Goal: Information Seeking & Learning: Learn about a topic

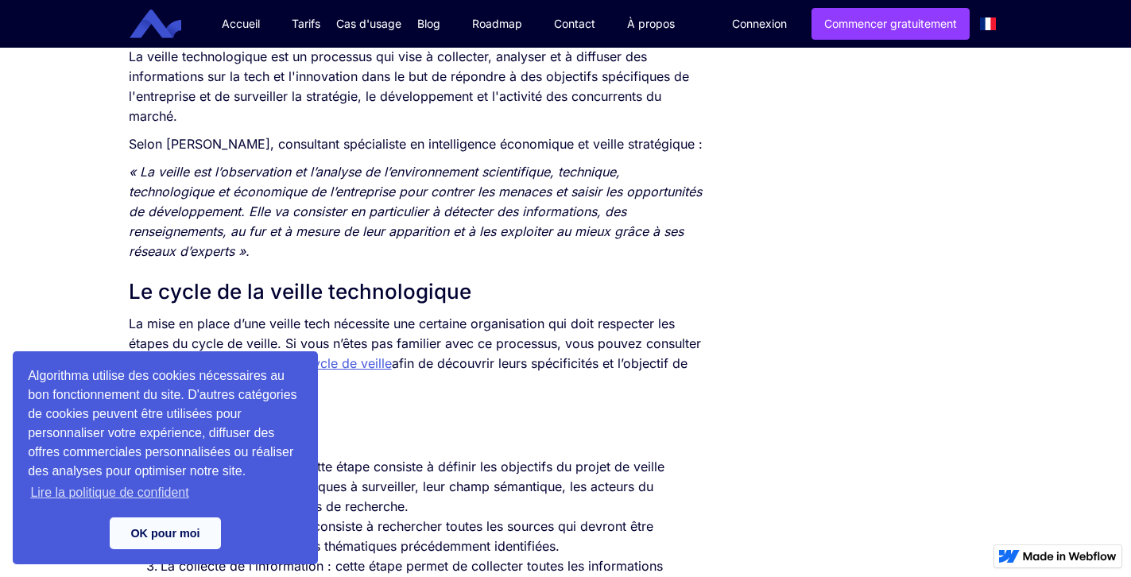
scroll to position [891, 0]
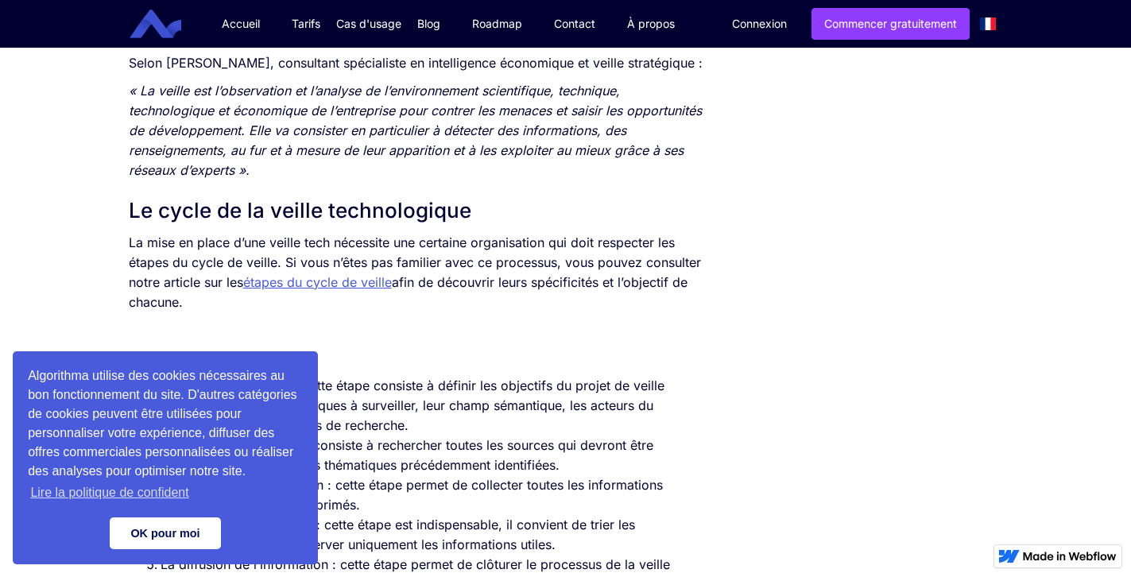
click at [167, 536] on link "OK pour moi" at bounding box center [165, 533] width 111 height 32
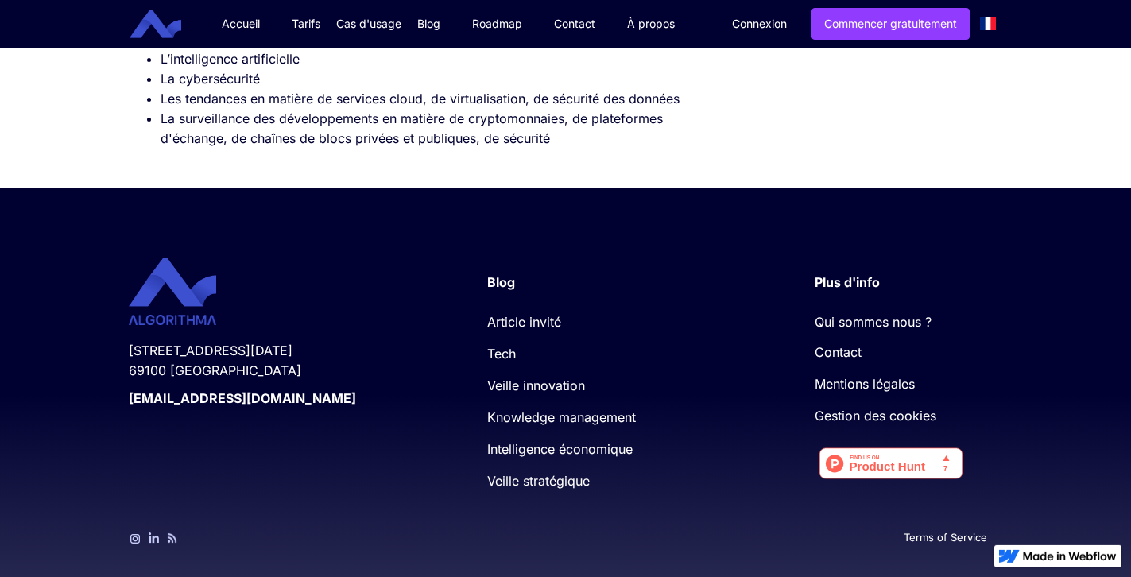
scroll to position [5012, 0]
click at [532, 321] on link "Article invité" at bounding box center [524, 322] width 74 height 16
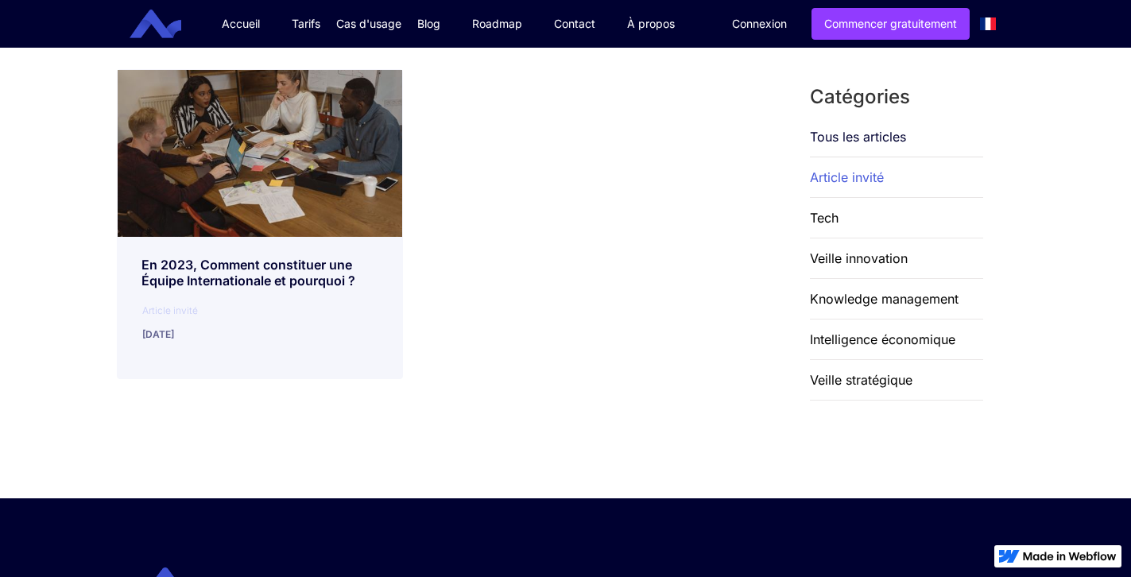
scroll to position [162, 0]
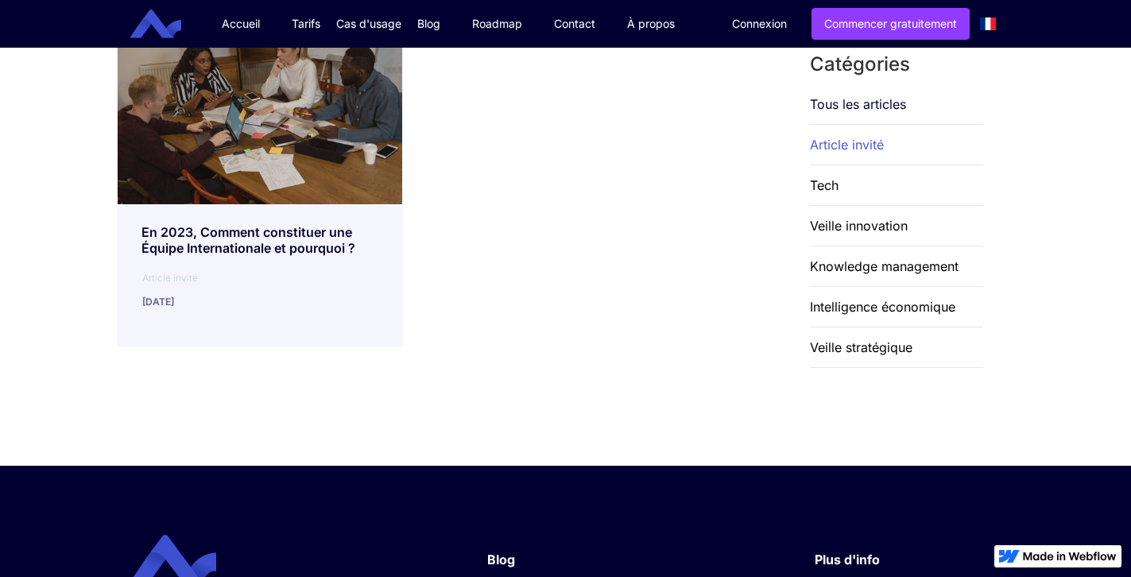
click at [830, 185] on div "Tech" at bounding box center [824, 185] width 29 height 40
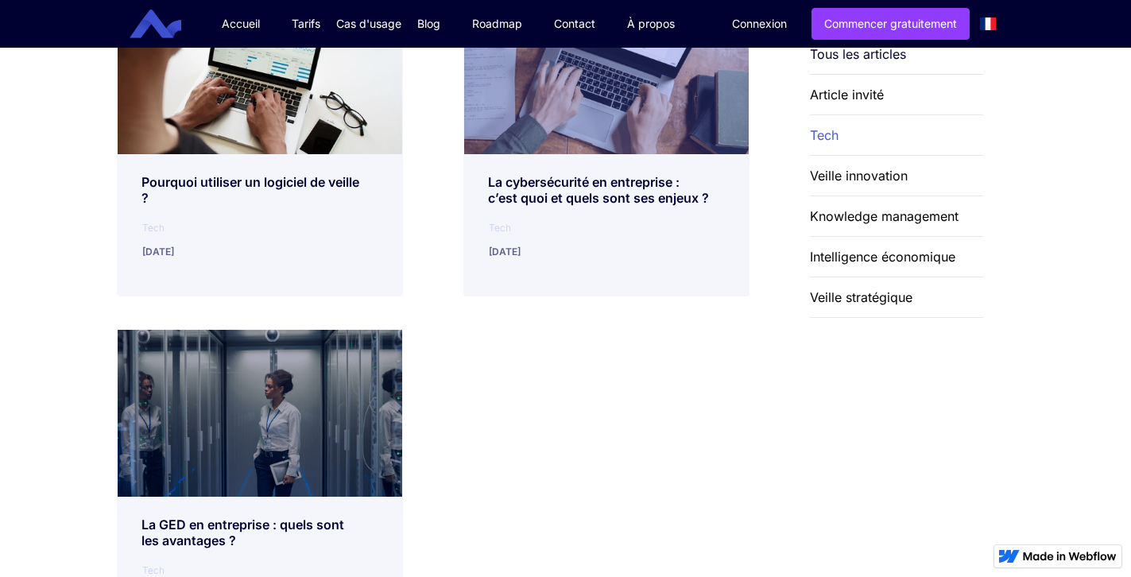
scroll to position [243, 0]
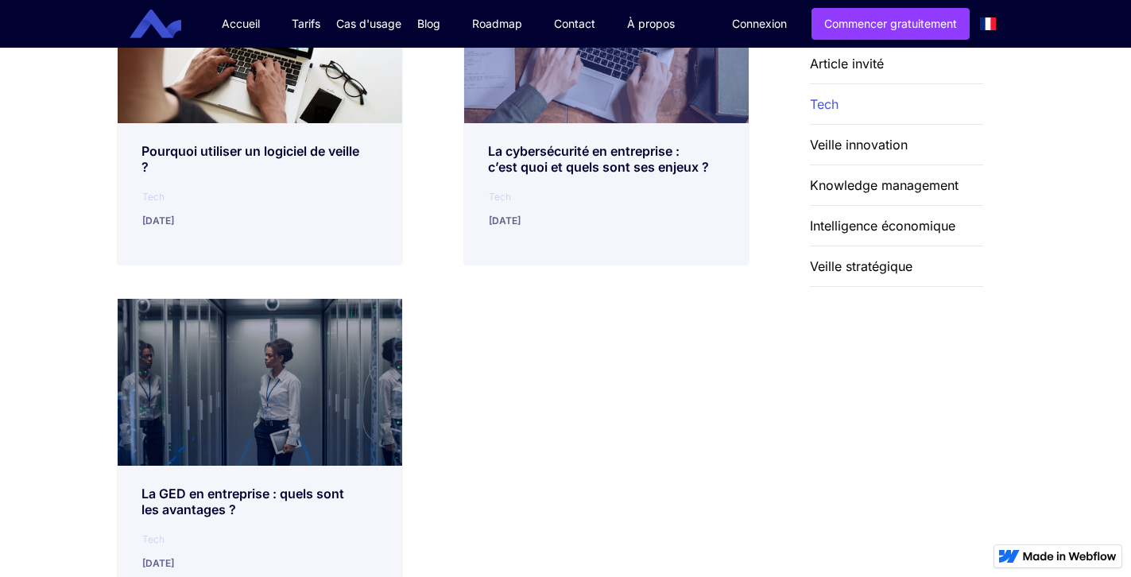
click at [885, 133] on div "Veille innovation" at bounding box center [859, 145] width 98 height 40
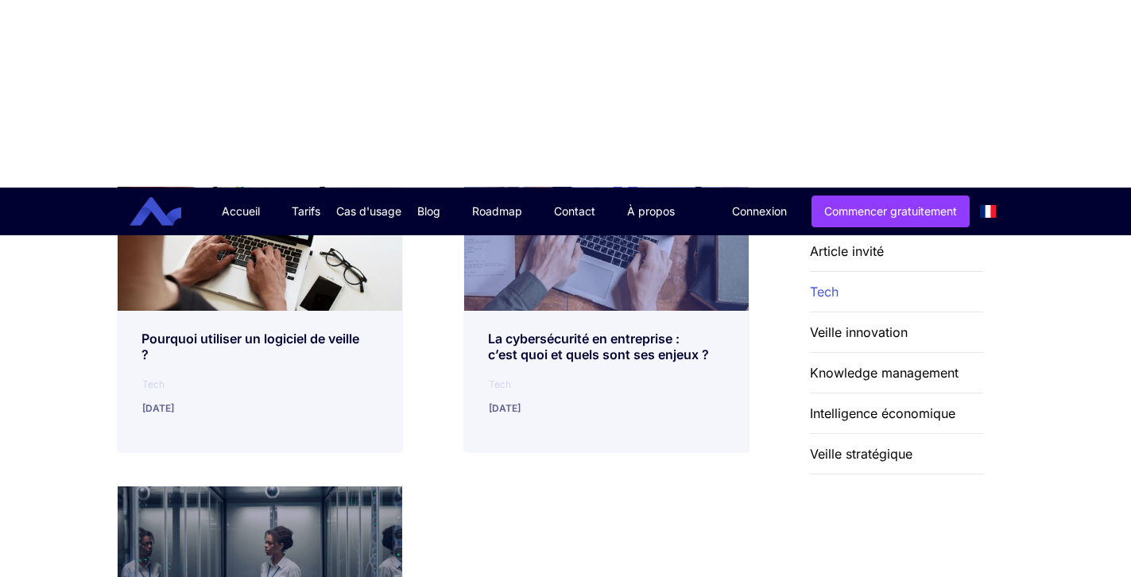
scroll to position [56, 0]
